Goal: Transaction & Acquisition: Purchase product/service

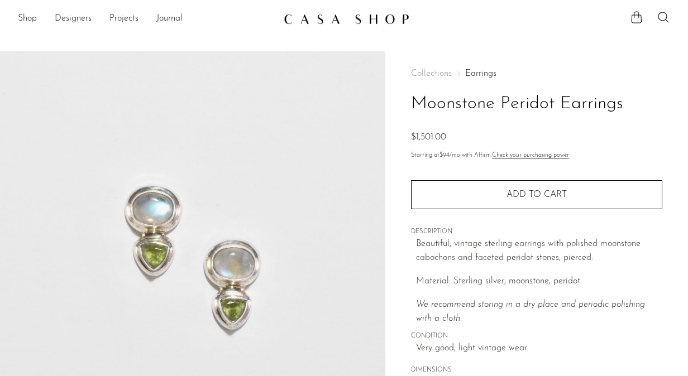
scroll to position [223, 0]
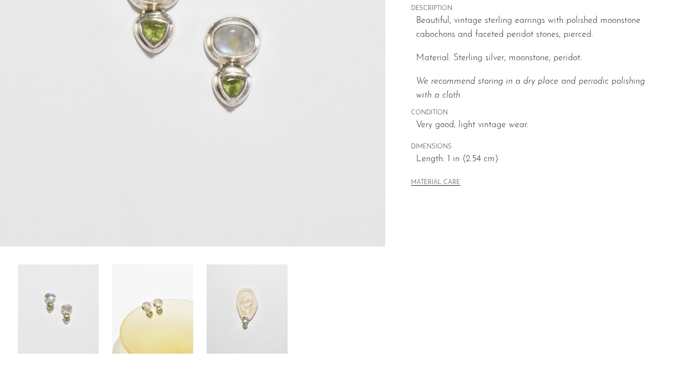
click at [231, 317] on img at bounding box center [247, 309] width 81 height 89
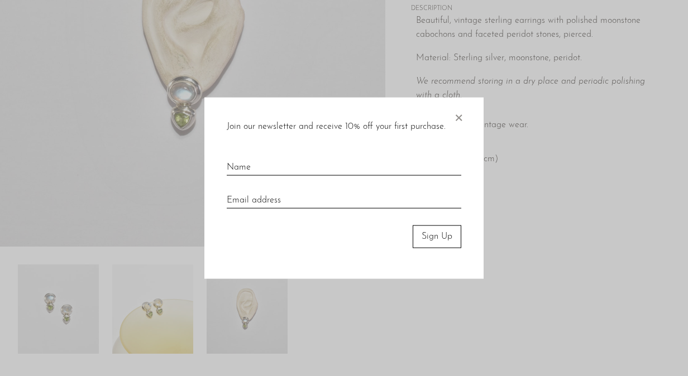
click at [455, 114] on span "×" at bounding box center [458, 116] width 11 height 36
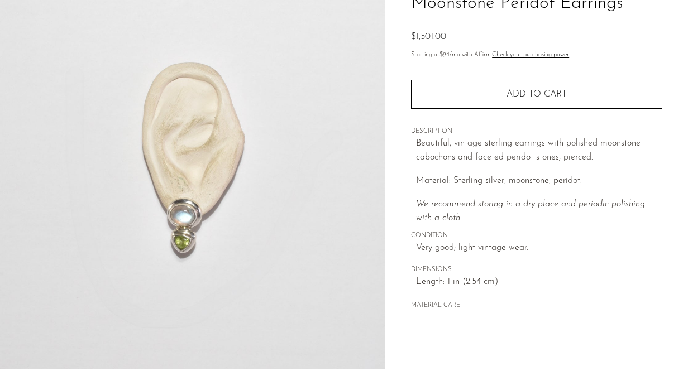
scroll to position [0, 0]
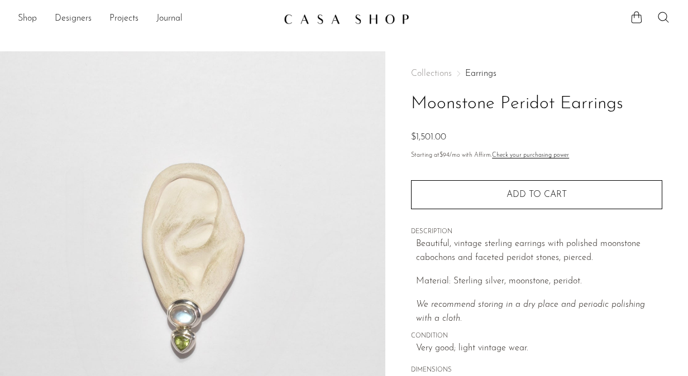
click at [423, 70] on span "Collections" at bounding box center [431, 73] width 41 height 9
click at [470, 70] on link "Earrings" at bounding box center [480, 73] width 31 height 9
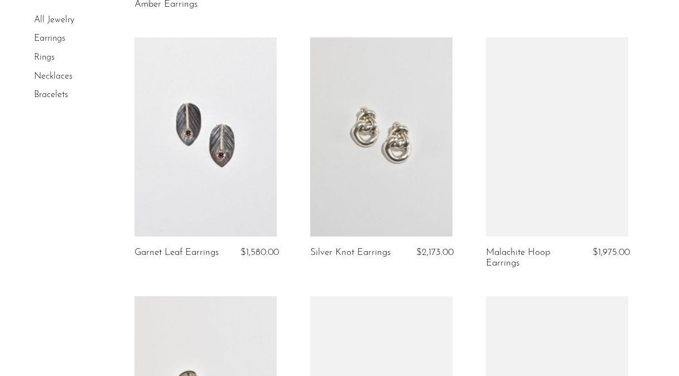
scroll to position [2512, 0]
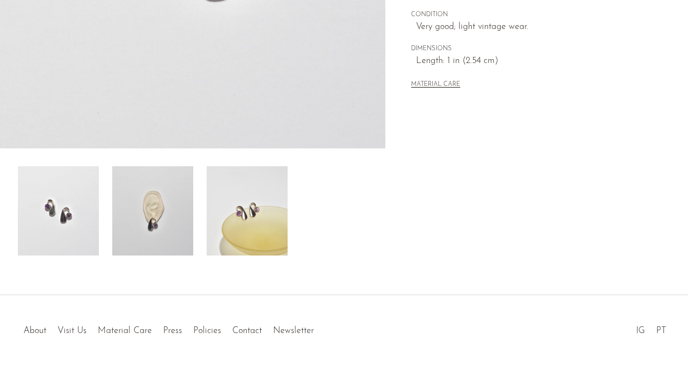
scroll to position [350, 0]
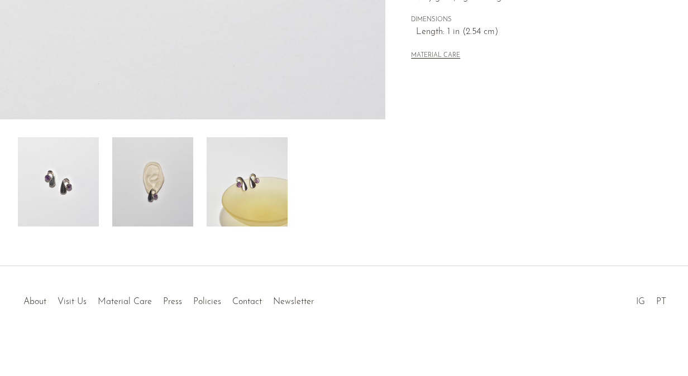
click at [127, 166] on img at bounding box center [152, 181] width 81 height 89
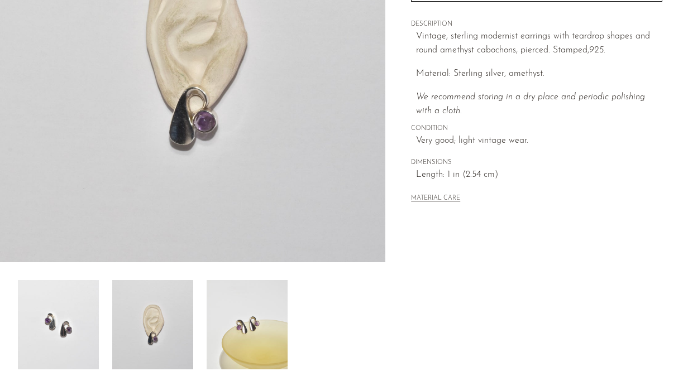
scroll to position [127, 0]
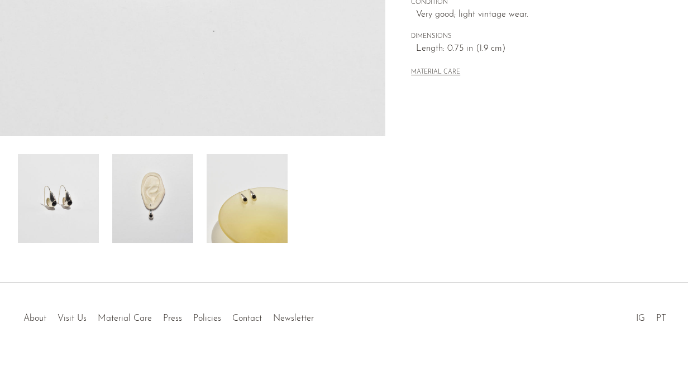
scroll to position [335, 0]
click at [145, 204] on img at bounding box center [152, 197] width 81 height 89
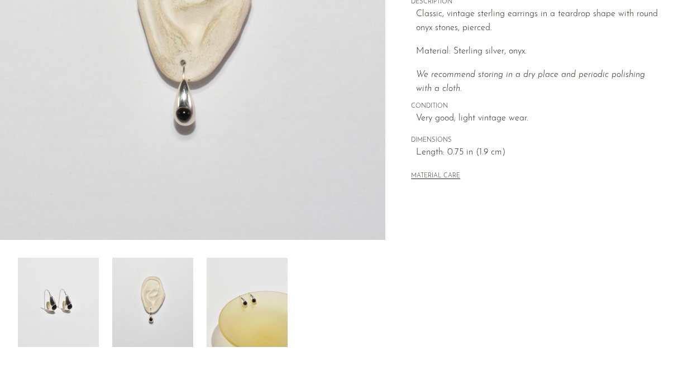
scroll to position [56, 0]
